Goal: Find specific page/section: Find specific page/section

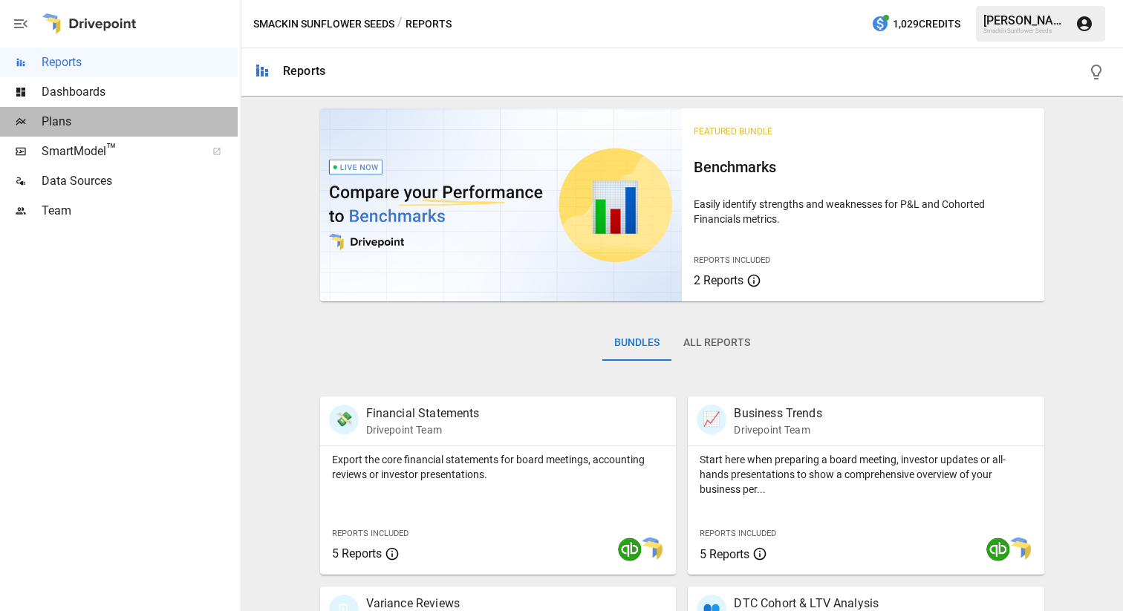
click at [78, 116] on span "Plans" at bounding box center [140, 122] width 196 height 18
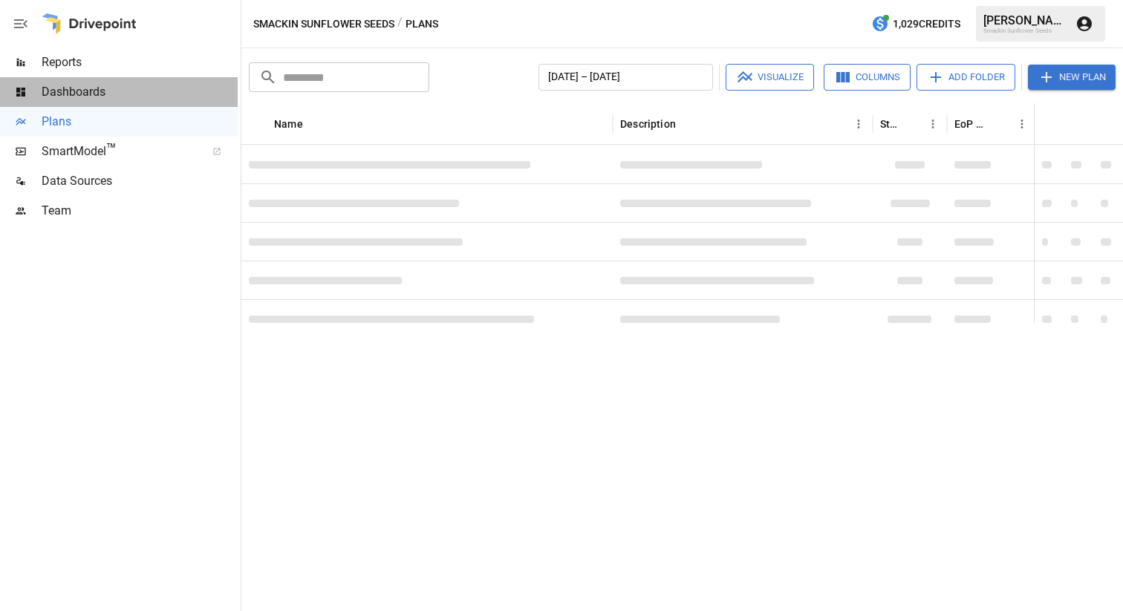
click at [81, 85] on span "Dashboards" at bounding box center [140, 92] width 196 height 18
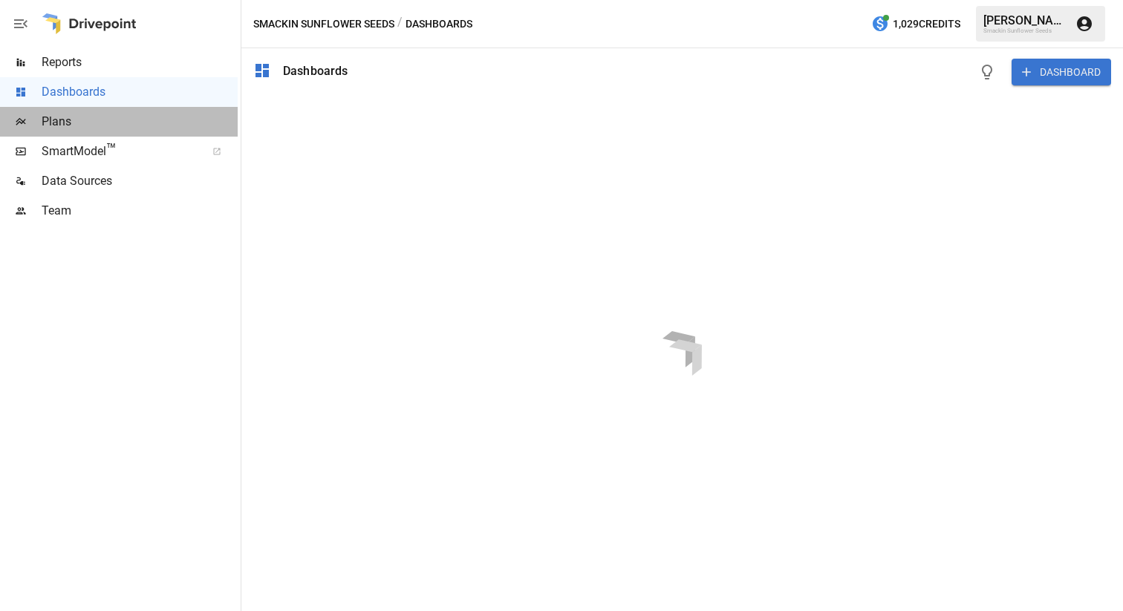
click at [68, 127] on span "Plans" at bounding box center [140, 122] width 196 height 18
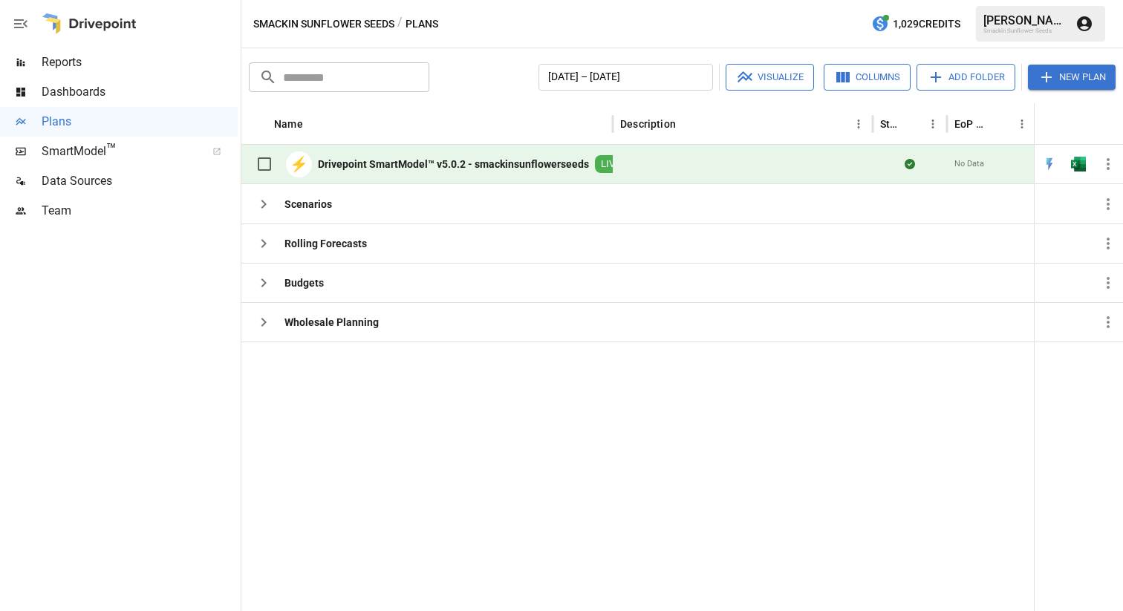
click at [730, 169] on div at bounding box center [743, 164] width 260 height 39
click at [335, 161] on b "Drivepoint SmartModel™ v5.0.2 - smackinsunflowerseeds" at bounding box center [453, 164] width 271 height 15
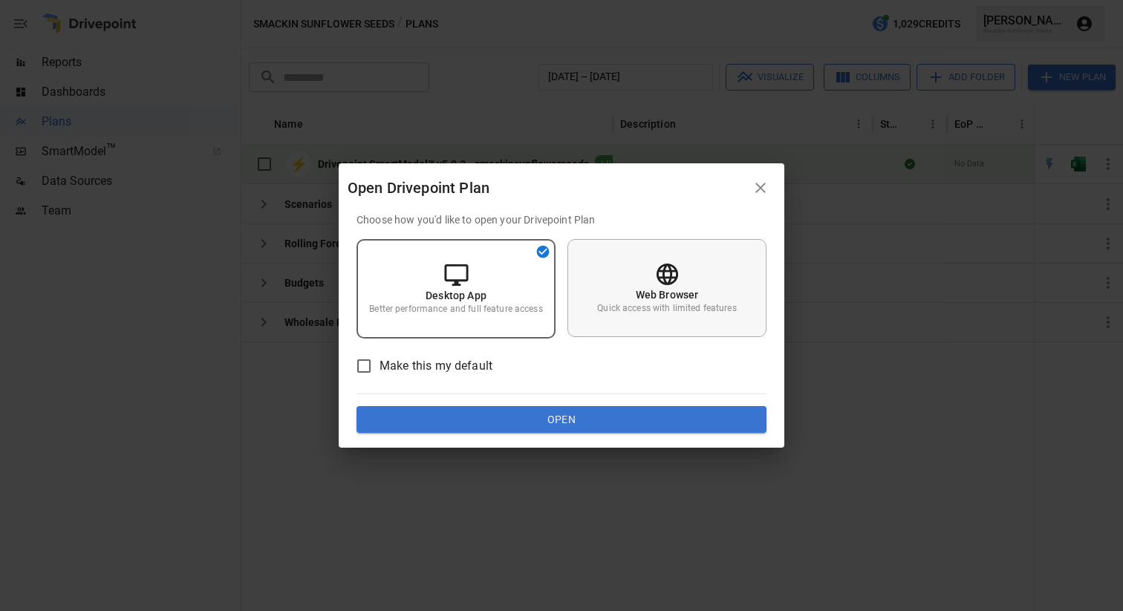
click at [637, 308] on p "Quick access with limited features" at bounding box center [666, 308] width 139 height 13
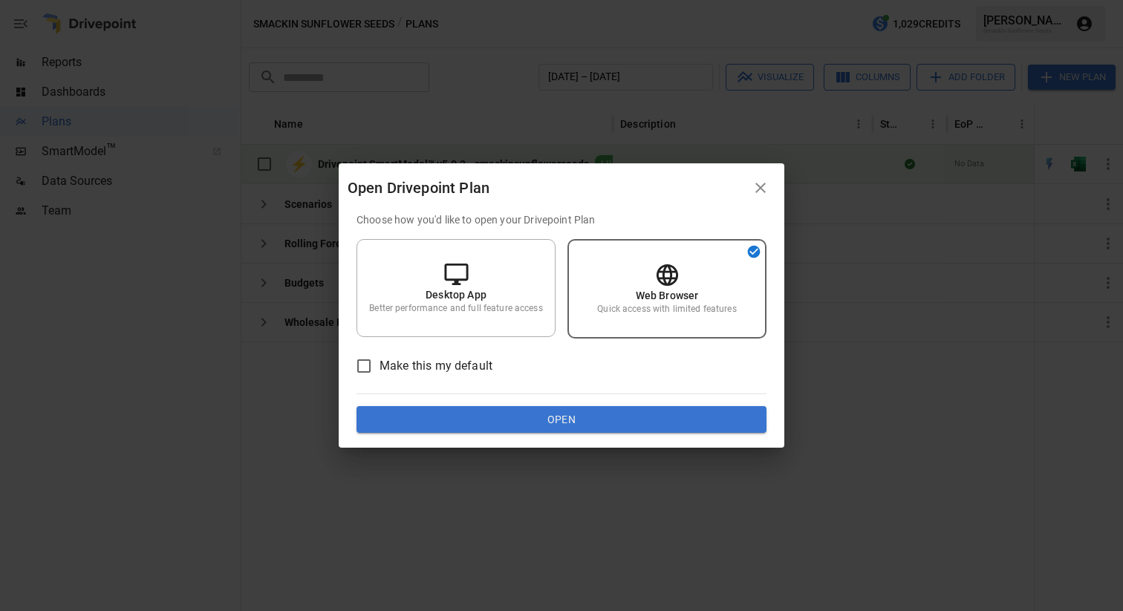
click at [436, 367] on span "Make this my default" at bounding box center [436, 366] width 113 height 18
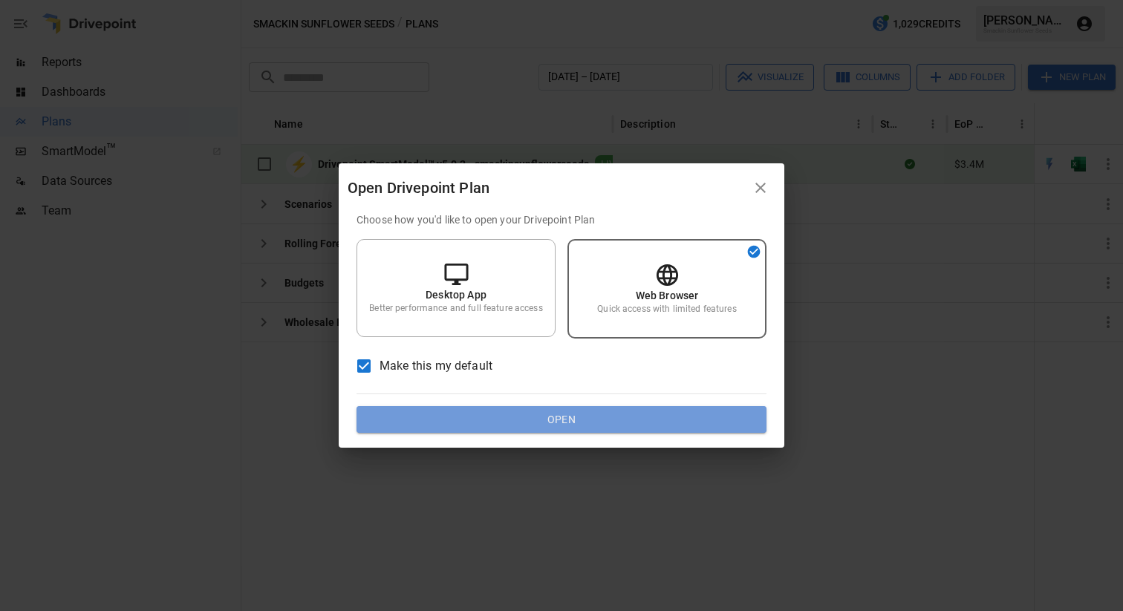
click at [472, 417] on button "Open" at bounding box center [562, 419] width 410 height 27
